Goal: Information Seeking & Learning: Check status

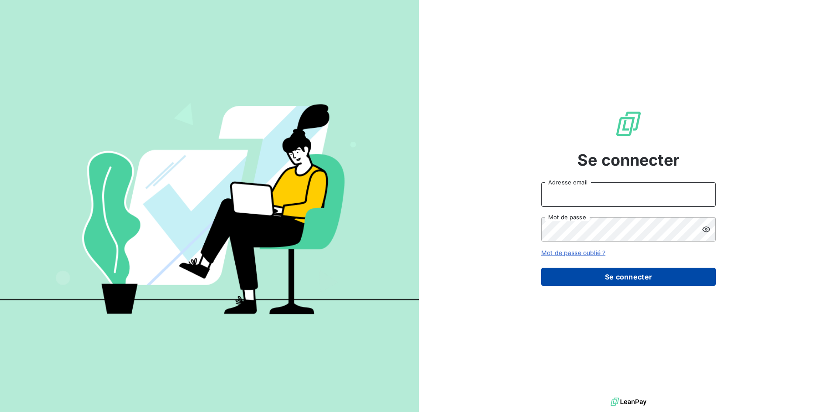
type input "[EMAIL_ADDRESS][DOMAIN_NAME]"
click at [623, 283] on button "Se connecter" at bounding box center [628, 277] width 175 height 18
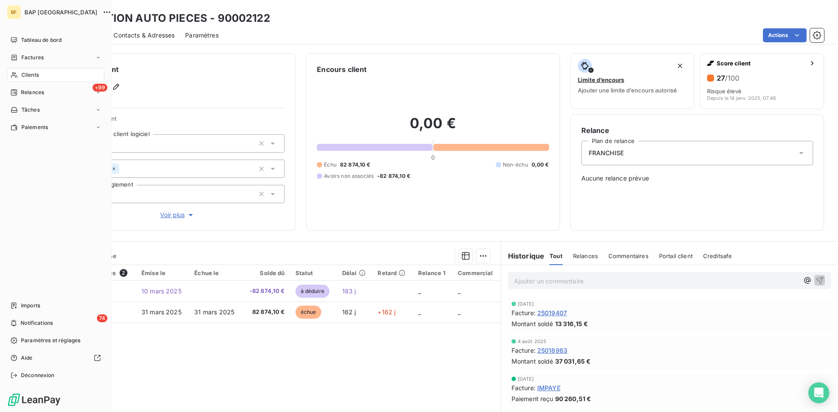
click at [27, 76] on span "Clients" at bounding box center [29, 75] width 17 height 8
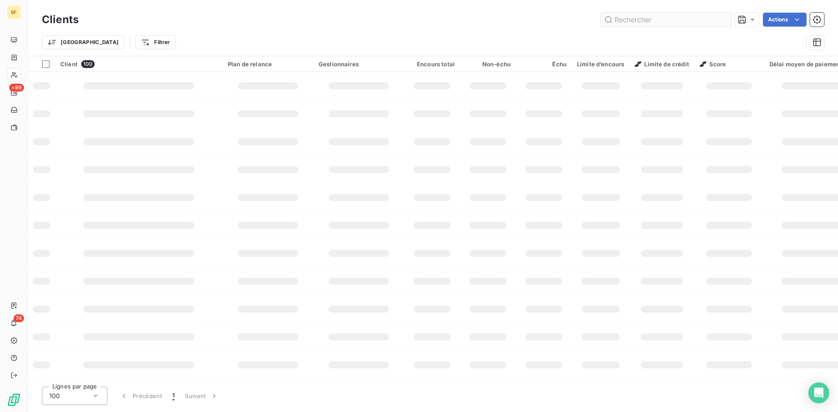
click at [622, 22] on input "text" at bounding box center [666, 20] width 131 height 14
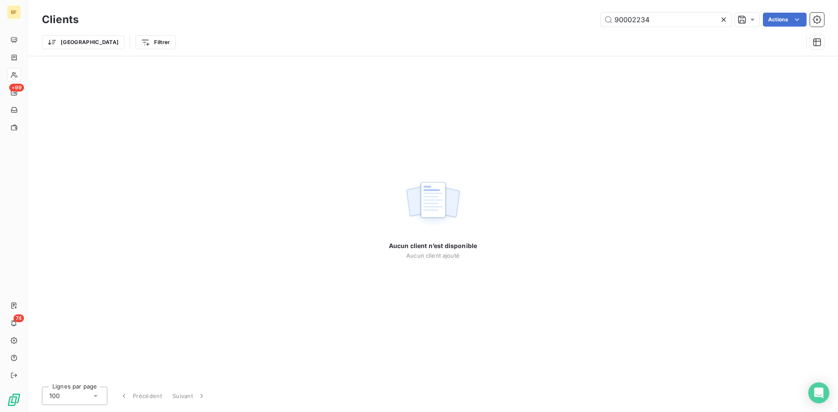
drag, startPoint x: 633, startPoint y: 17, endPoint x: 499, endPoint y: 17, distance: 133.6
click at [499, 17] on div "90002234 Actions" at bounding box center [456, 20] width 735 height 14
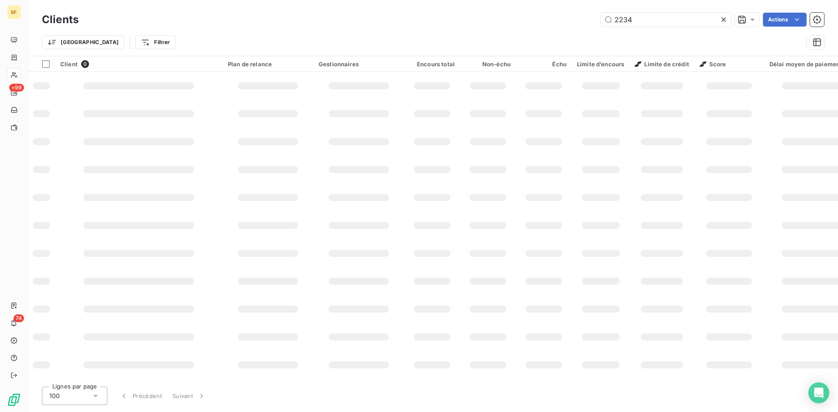
type input "2234"
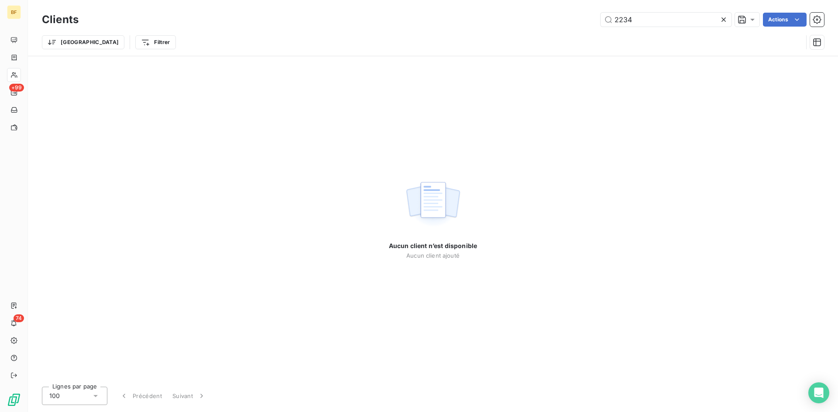
drag, startPoint x: 659, startPoint y: 21, endPoint x: 483, endPoint y: 11, distance: 176.6
click at [482, 13] on div "2234 Actions" at bounding box center [456, 20] width 735 height 14
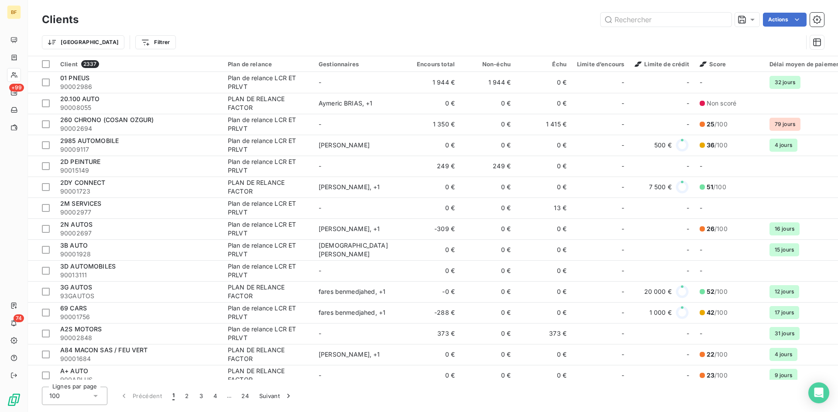
click at [635, 27] on div "Clients Actions" at bounding box center [433, 19] width 782 height 18
click at [632, 21] on input "text" at bounding box center [666, 20] width 131 height 14
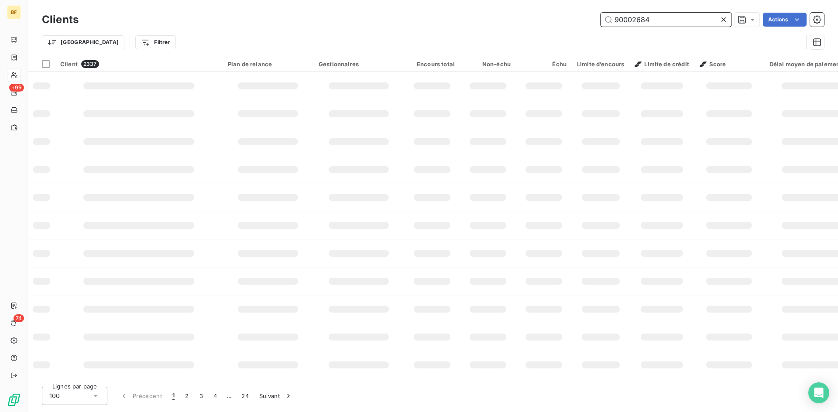
type input "90002684"
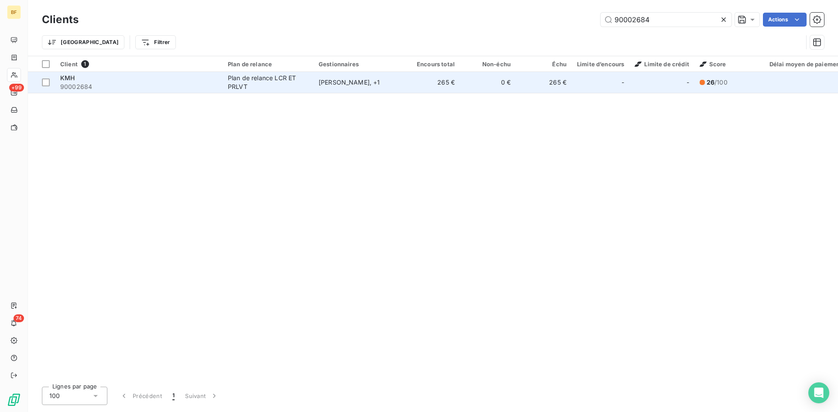
click at [96, 79] on div "KMH" at bounding box center [138, 78] width 157 height 9
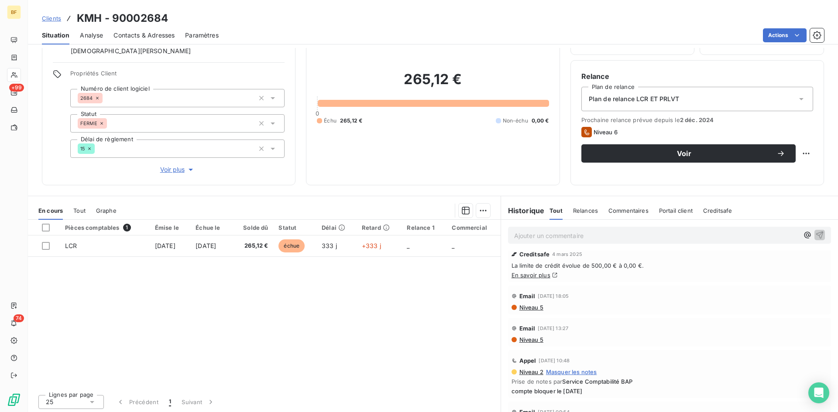
scroll to position [56, 0]
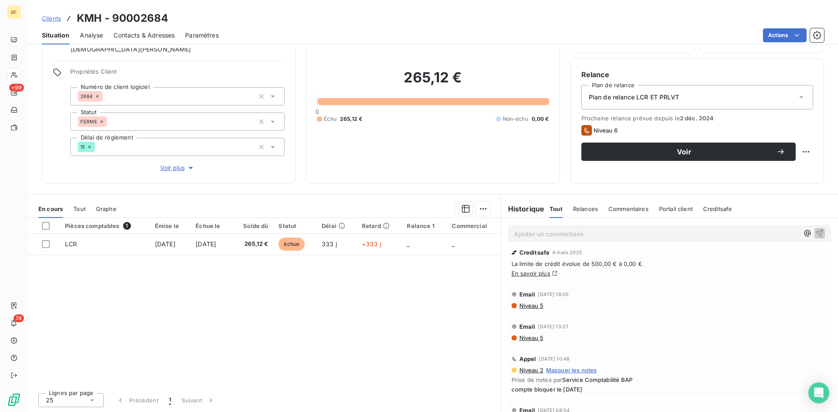
click at [520, 306] on span "Niveau 5" at bounding box center [531, 305] width 25 height 7
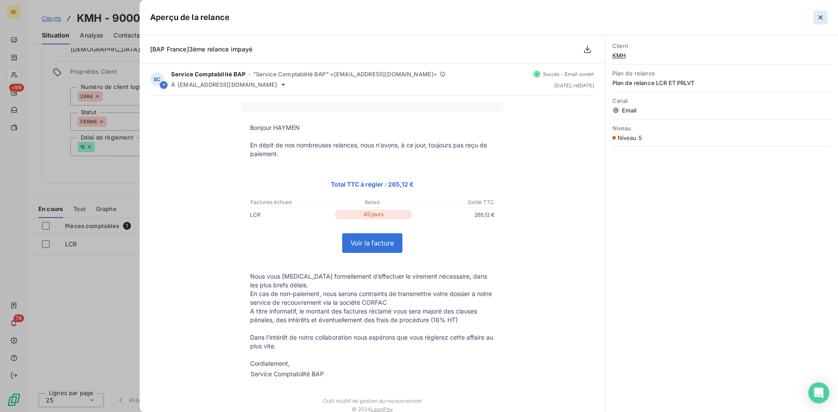
click at [824, 18] on icon "button" at bounding box center [820, 17] width 9 height 9
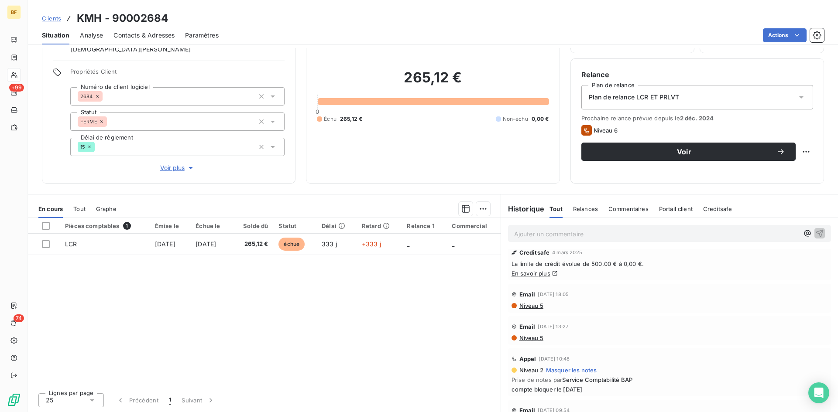
click at [240, 283] on div "Pièces comptables 1 Émise le Échue le Solde dû Statut Délai Retard Relance 1 Co…" at bounding box center [264, 302] width 473 height 168
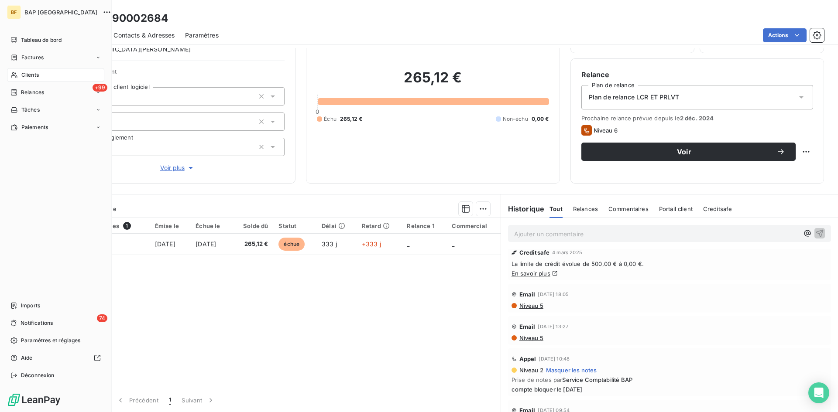
click at [31, 73] on span "Clients" at bounding box center [29, 75] width 17 height 8
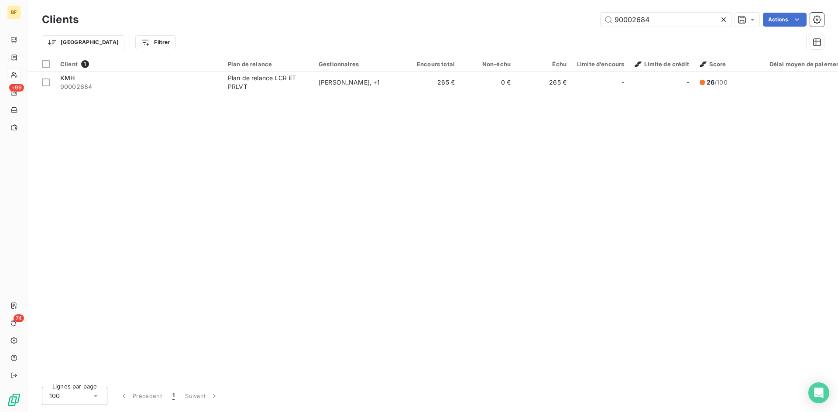
drag, startPoint x: 659, startPoint y: 19, endPoint x: 495, endPoint y: 7, distance: 164.6
click at [495, 7] on div "Clients 90002684 Actions Trier Filtrer" at bounding box center [433, 28] width 810 height 56
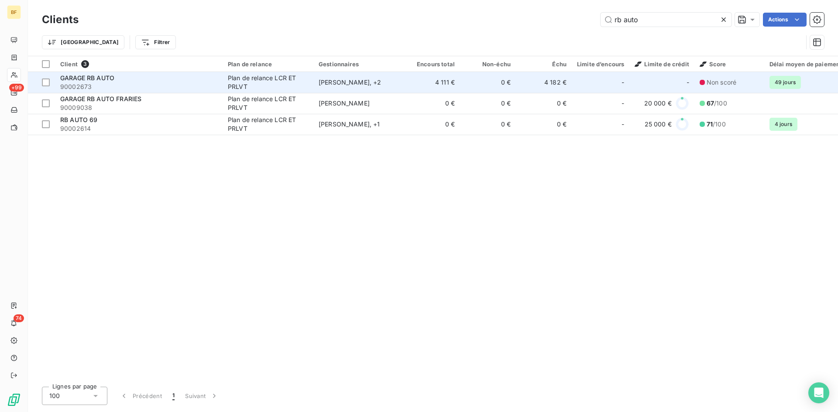
type input "rb auto"
click at [189, 86] on span "90002673" at bounding box center [138, 86] width 157 height 9
